Goal: Find contact information: Find contact information

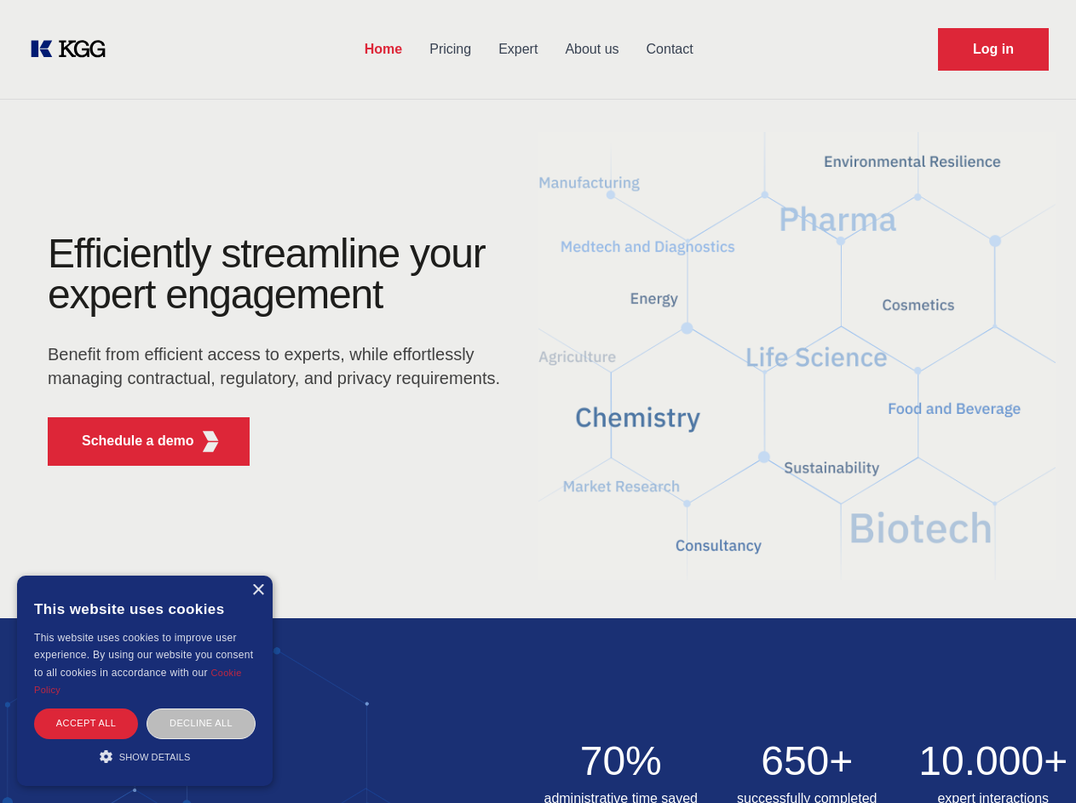
click at [537, 401] on div "Efficiently streamline your expert engagement Benefit from efficient access to …" at bounding box center [279, 356] width 518 height 246
click at [128, 441] on p "Schedule a demo" at bounding box center [138, 441] width 112 height 20
click at [257, 590] on div "× This website uses cookies This website uses cookies to improve user experienc…" at bounding box center [144, 681] width 255 height 210
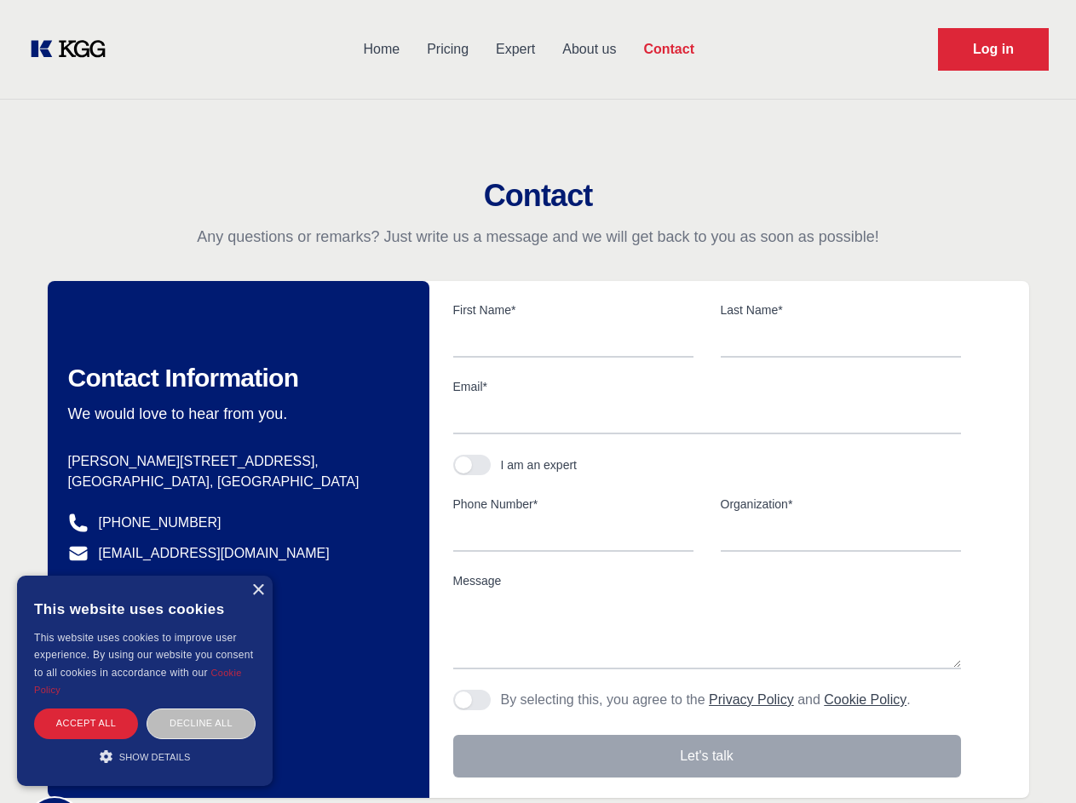
click at [86, 723] on div "Accept all" at bounding box center [86, 724] width 104 height 30
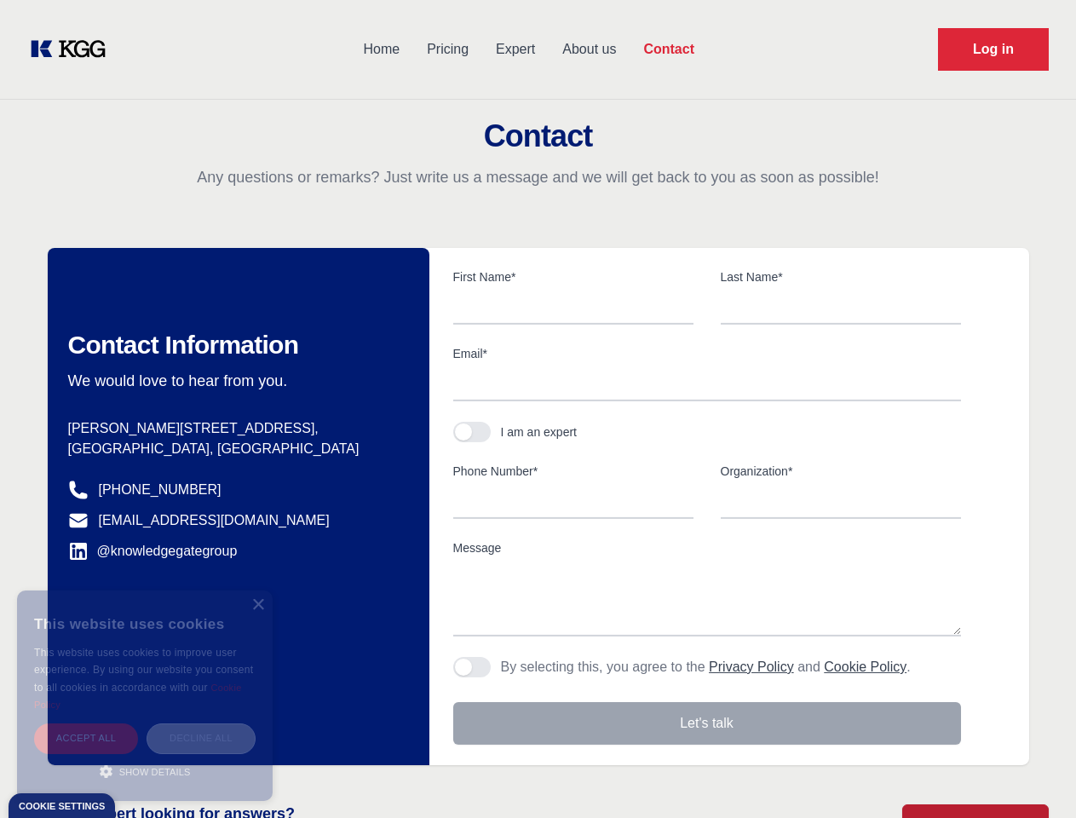
click at [201, 723] on div "Decline all" at bounding box center [200, 738] width 109 height 30
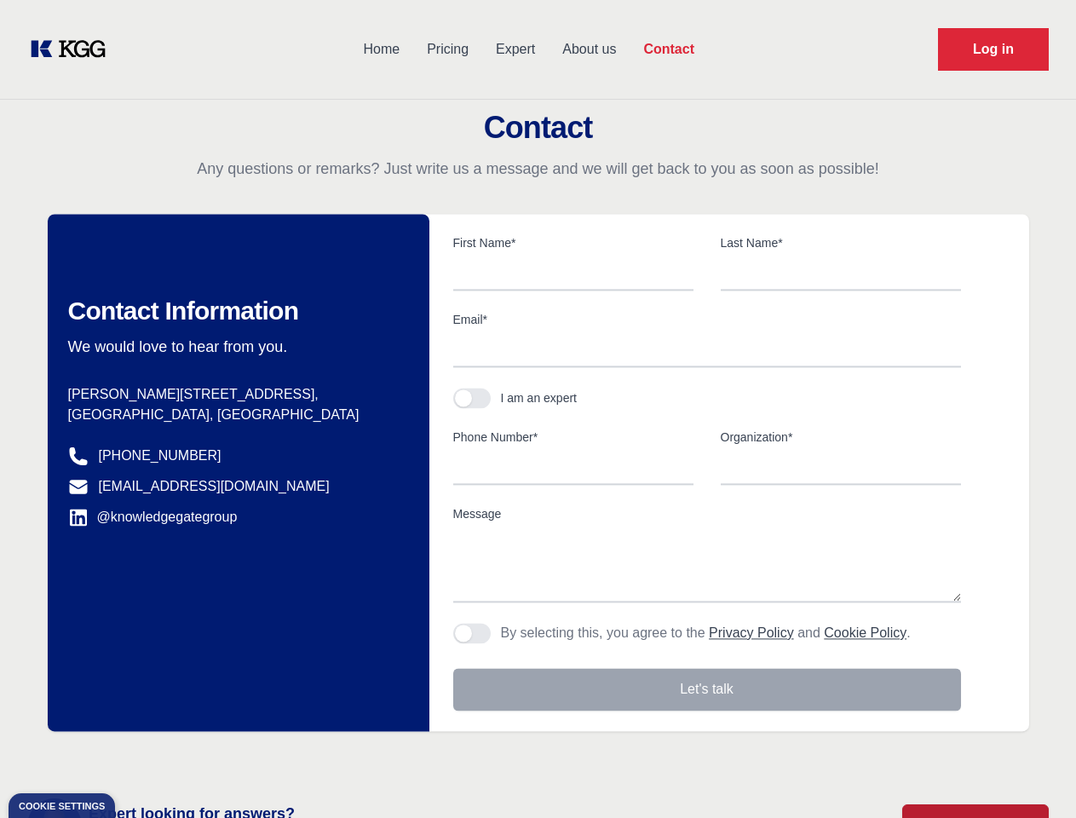
click at [145, 756] on main "Contact Any questions or remarks? Just write us a message and we will get back …" at bounding box center [538, 443] width 1076 height 887
